Goal: Participate in discussion: Engage in conversation with other users on a specific topic

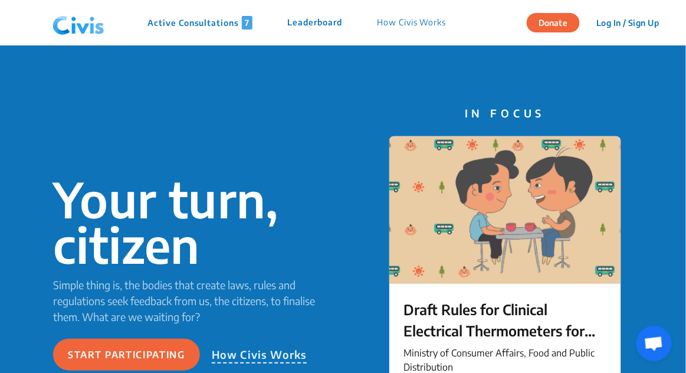
click at [636, 18] on button "Log In / Sign Up" at bounding box center [628, 23] width 78 height 18
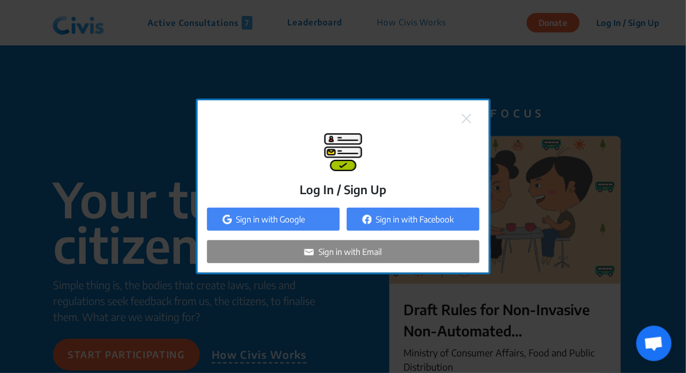
click at [317, 231] on div "Sign in with Google" at bounding box center [273, 219] width 133 height 23
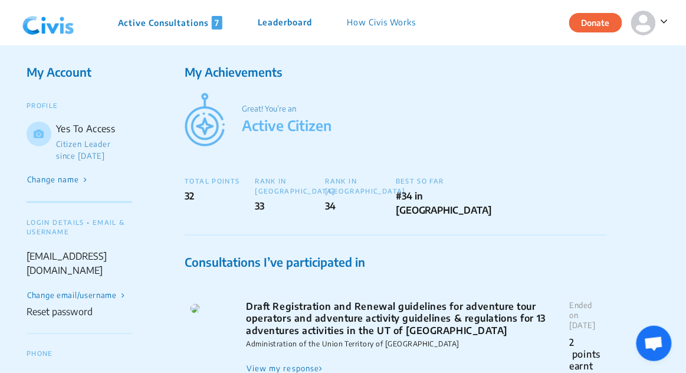
click at [207, 24] on p "Active Consultations 7" at bounding box center [170, 23] width 104 height 14
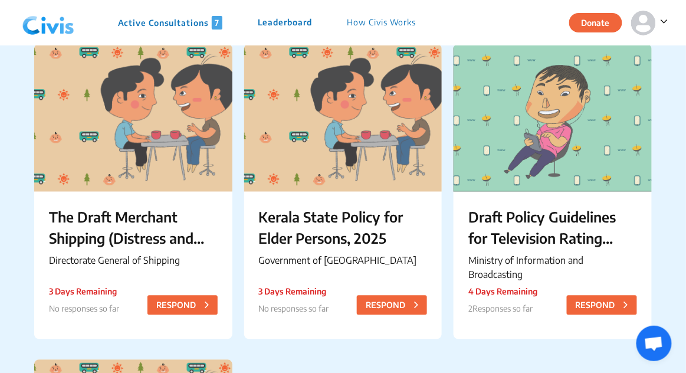
scroll to position [434, 0]
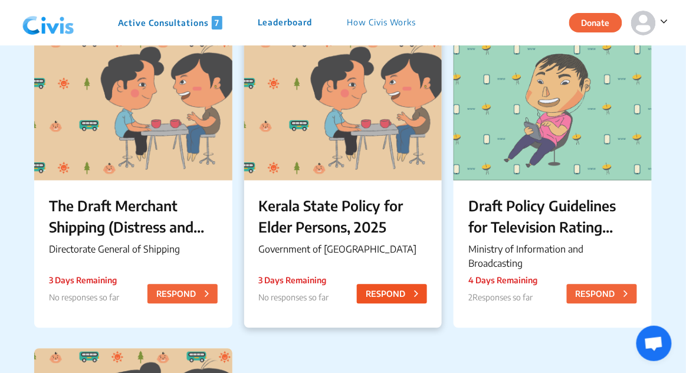
click at [413, 293] on button "RESPOND" at bounding box center [392, 293] width 70 height 19
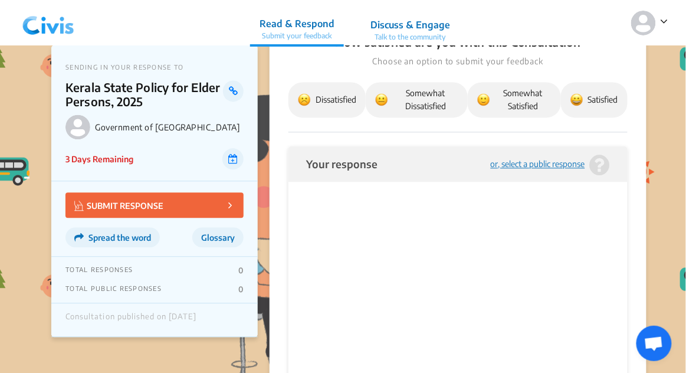
scroll to position [1614, 0]
click at [185, 213] on button "SUBMIT RESPONSE" at bounding box center [154, 205] width 178 height 25
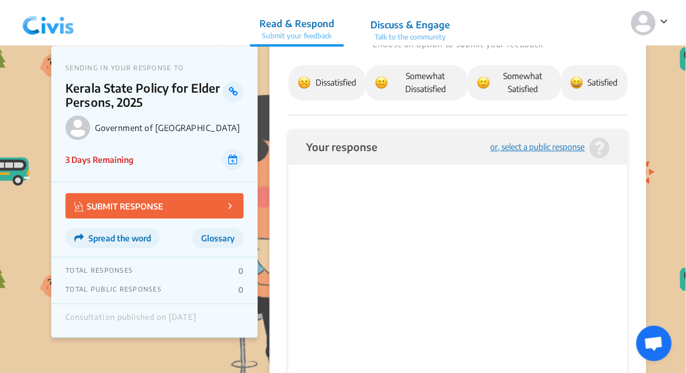
scroll to position [1634, 0]
click at [563, 141] on div "or, select a public response" at bounding box center [538, 145] width 94 height 9
click at [553, 142] on div "or, select a public response" at bounding box center [538, 145] width 94 height 9
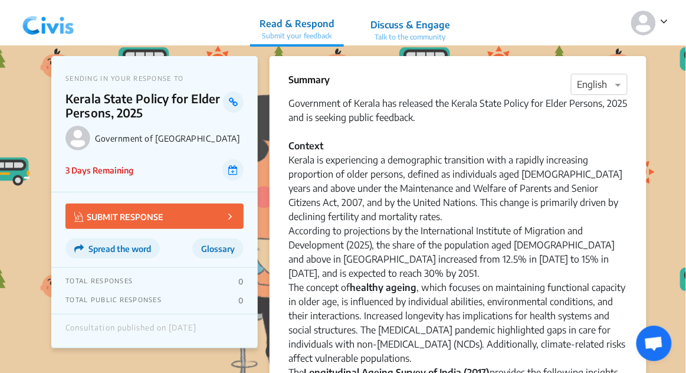
scroll to position [0, 0]
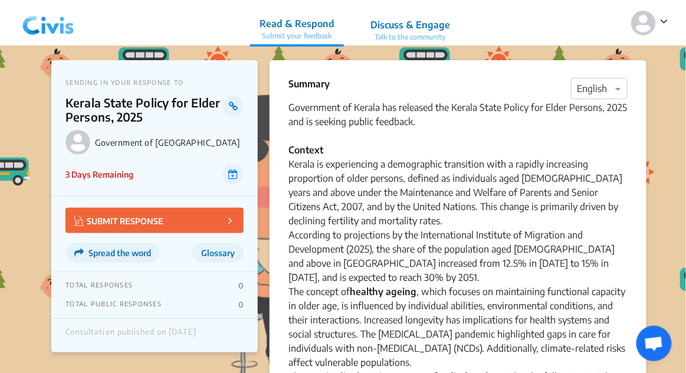
click at [154, 223] on p "SUBMIT RESPONSE" at bounding box center [118, 221] width 89 height 14
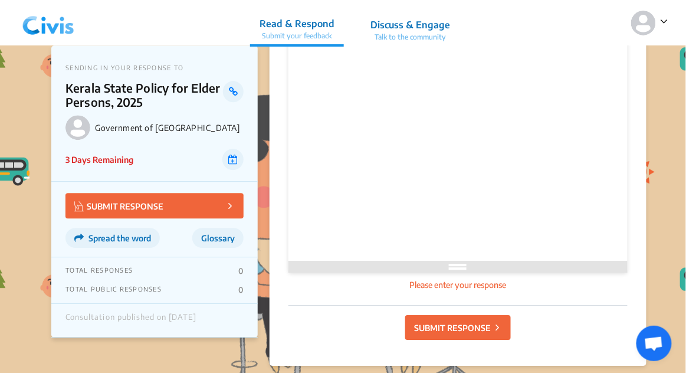
scroll to position [1794, 0]
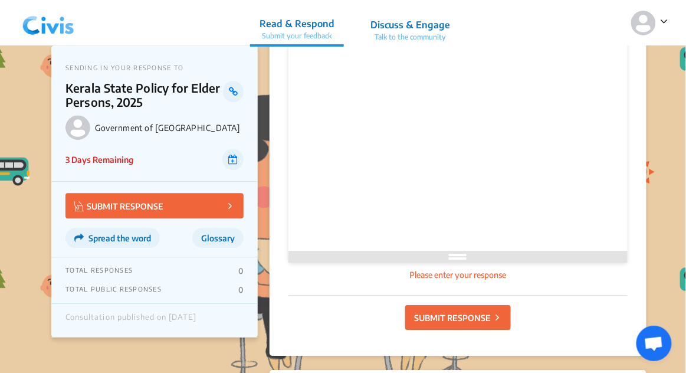
click at [655, 361] on span "Open chat" at bounding box center [654, 343] width 35 height 35
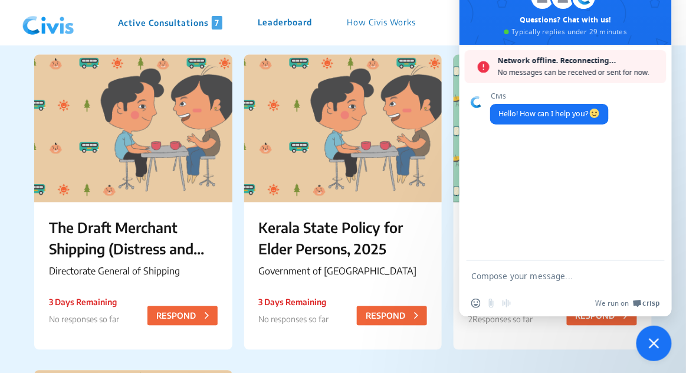
scroll to position [414, 0]
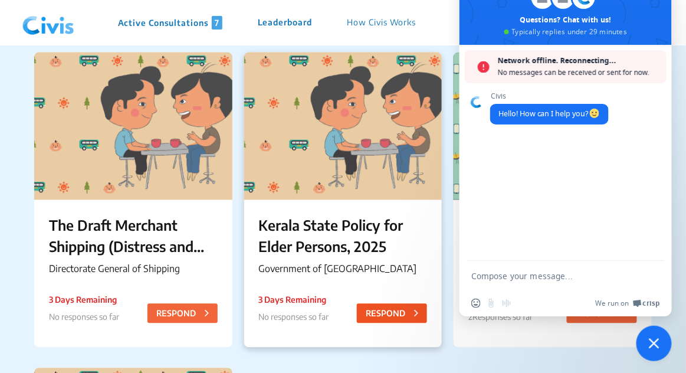
click at [391, 312] on button "RESPOND" at bounding box center [392, 313] width 70 height 19
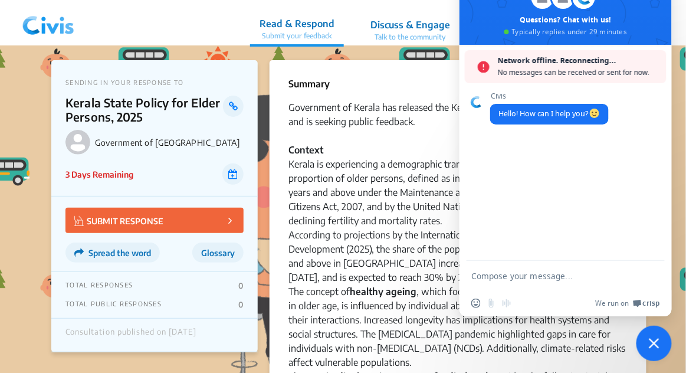
click at [185, 222] on button "SUBMIT RESPONSE" at bounding box center [154, 220] width 178 height 25
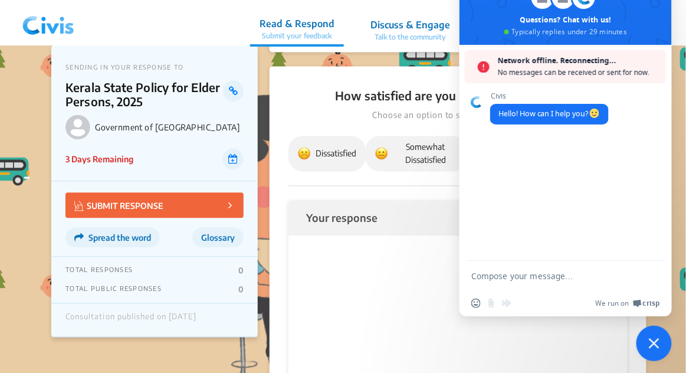
scroll to position [1580, 0]
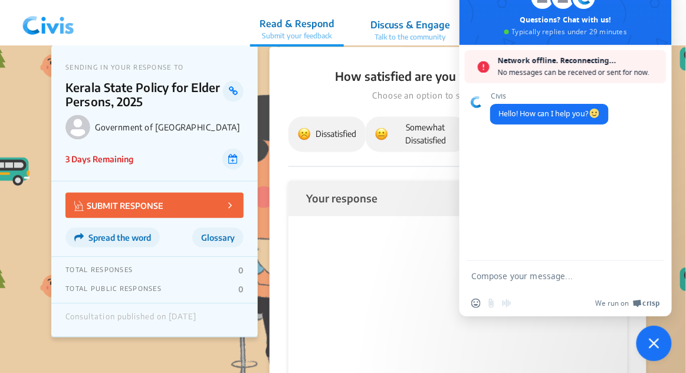
click at [421, 255] on html at bounding box center [458, 237] width 304 height 36
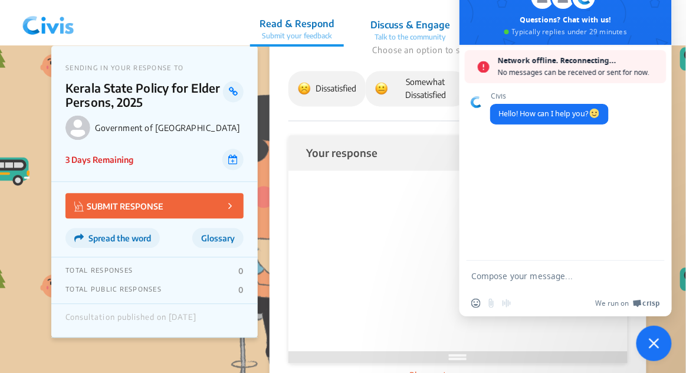
scroll to position [1636, 0]
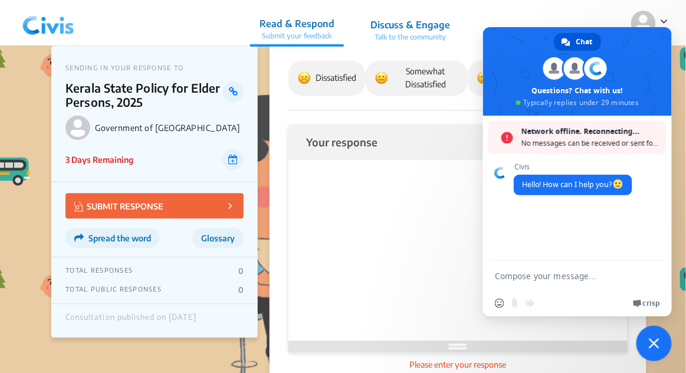
click at [662, 37] on span at bounding box center [577, 71] width 189 height 88
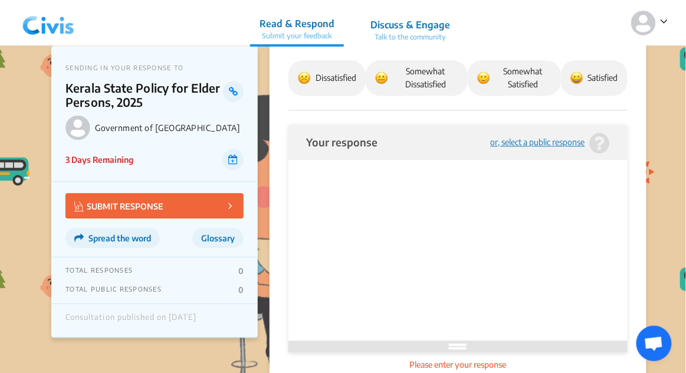
click at [524, 198] on html at bounding box center [458, 180] width 304 height 36
click at [463, 198] on html at bounding box center [458, 180] width 304 height 36
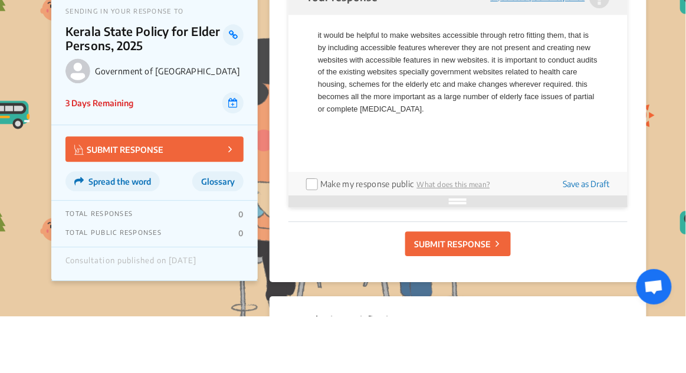
scroll to position [1726, 0]
click at [314, 238] on input "checkbox" at bounding box center [310, 238] width 9 height 9
checkbox input "true"
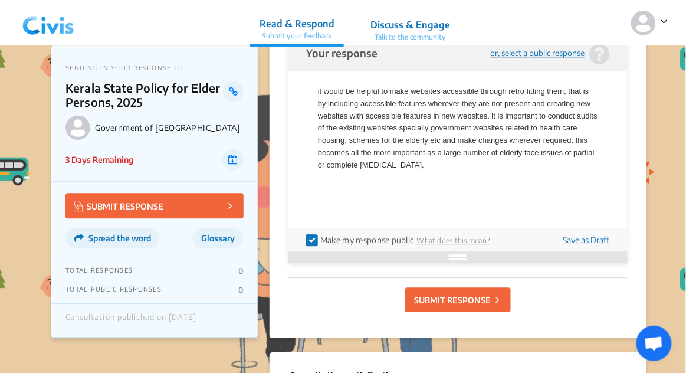
click at [474, 298] on p "SUBMIT RESPONSE" at bounding box center [452, 300] width 77 height 12
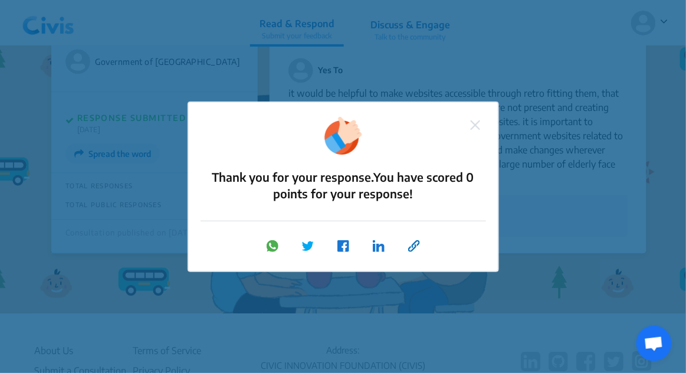
click at [650, 170] on div "Thank you for your response. You have scored 0 points for your response!" at bounding box center [343, 186] width 686 height 373
click at [477, 123] on img at bounding box center [475, 124] width 9 height 9
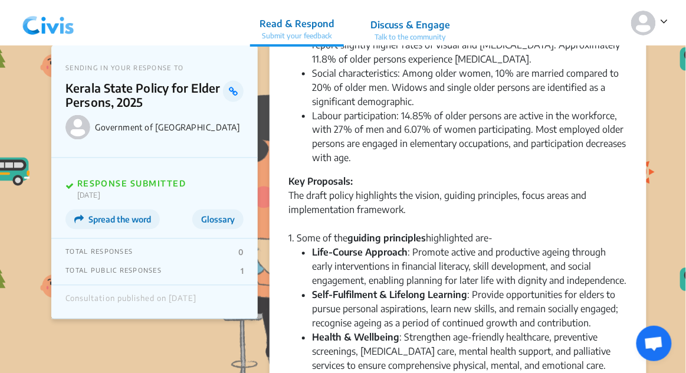
scroll to position [0, 0]
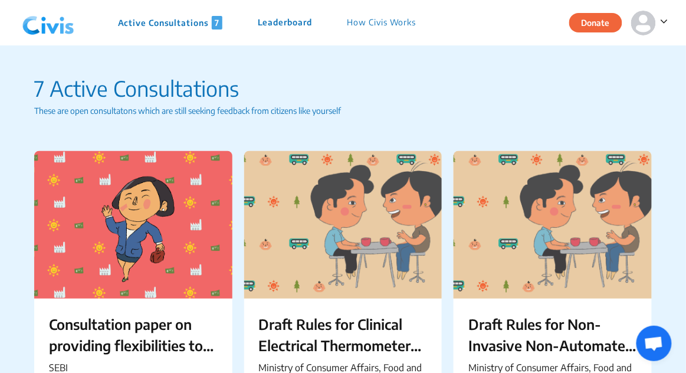
click at [642, 15] on img at bounding box center [643, 23] width 25 height 25
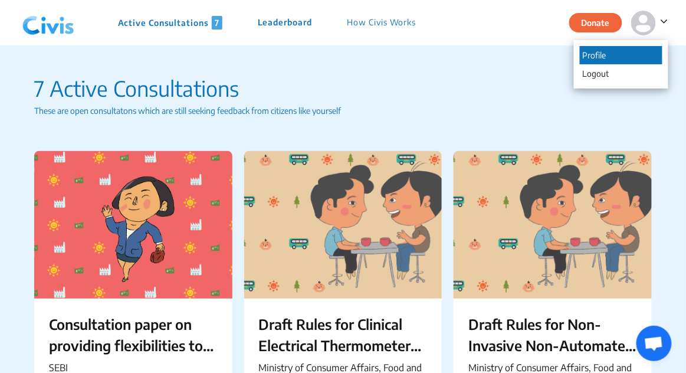
click at [618, 50] on p "Profile" at bounding box center [621, 55] width 83 height 18
